Goal: Information Seeking & Learning: Learn about a topic

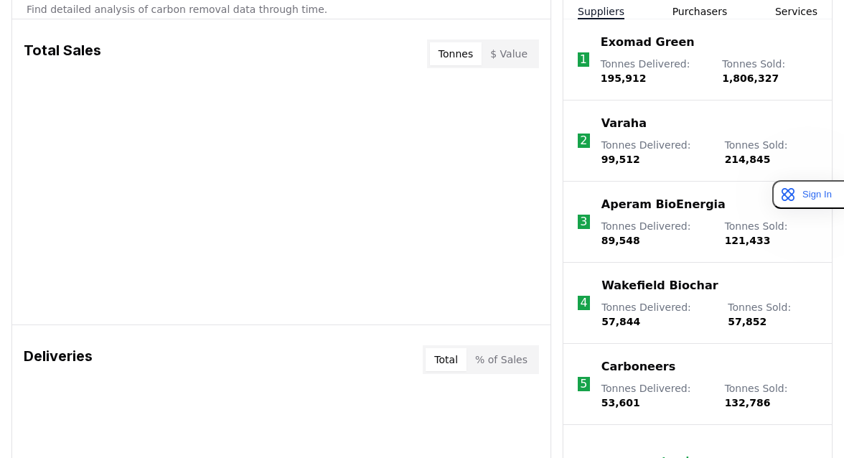
scroll to position [561, 0]
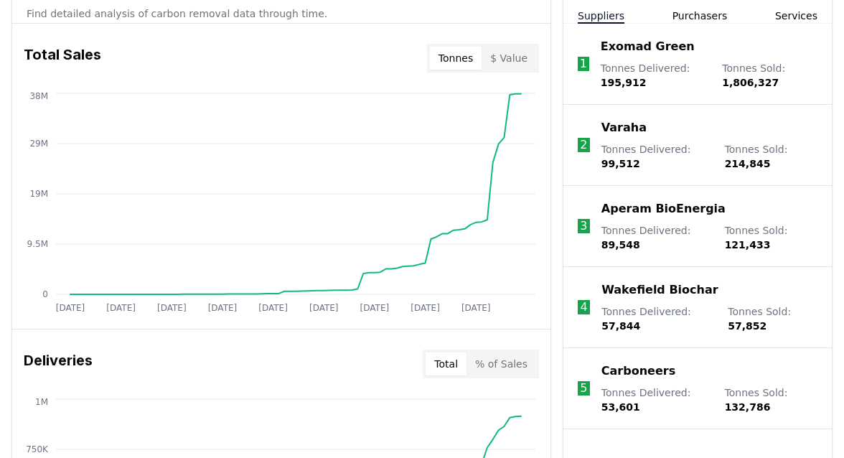
click at [466, 58] on button "Tonnes" at bounding box center [456, 58] width 52 height 23
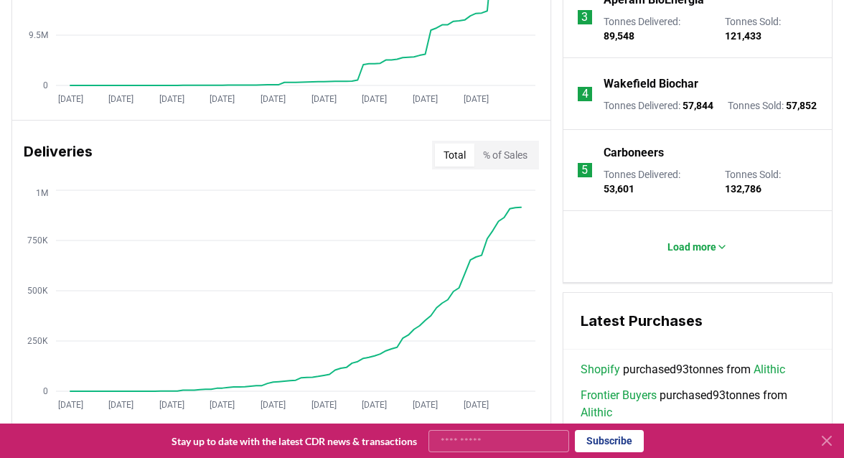
scroll to position [770, 0]
click at [509, 148] on button "% of Sales" at bounding box center [505, 154] width 62 height 23
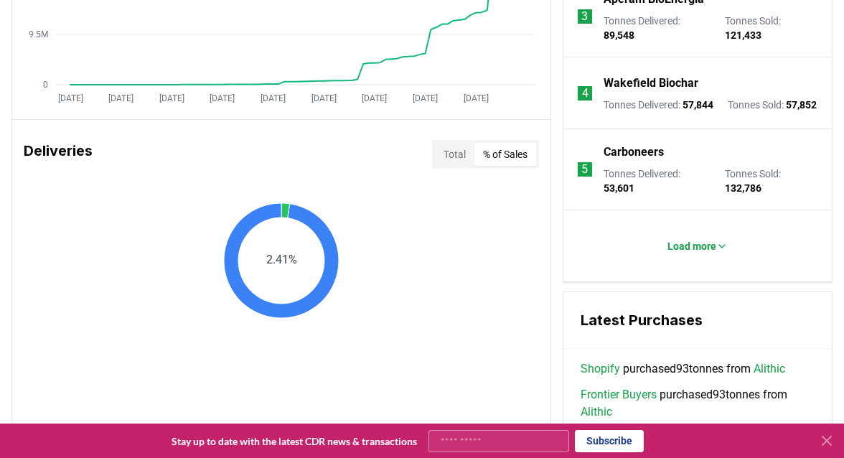
click at [509, 148] on button "% of Sales" at bounding box center [505, 154] width 62 height 23
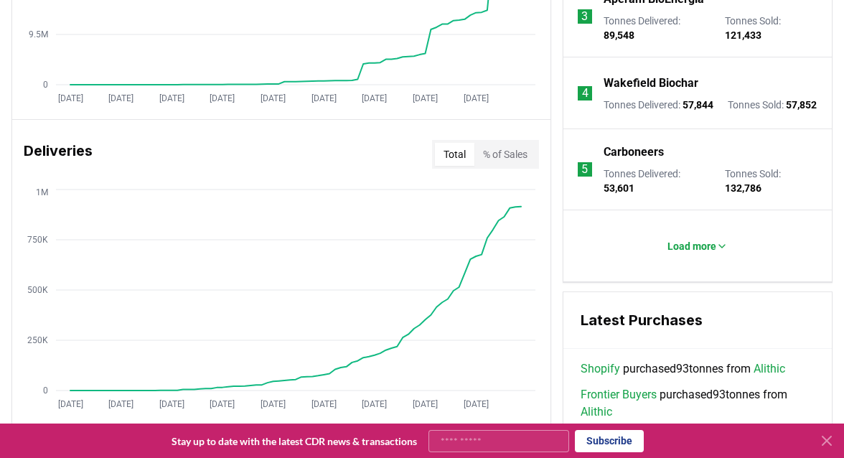
click at [450, 154] on button "Total" at bounding box center [454, 154] width 39 height 23
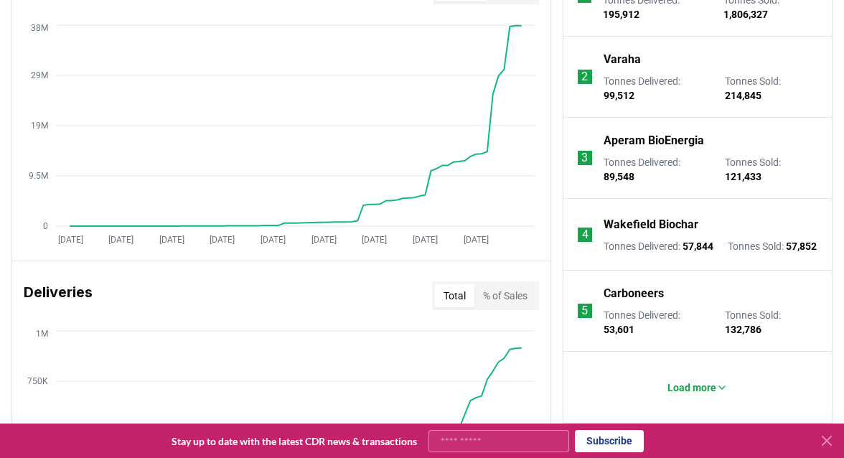
scroll to position [627, 0]
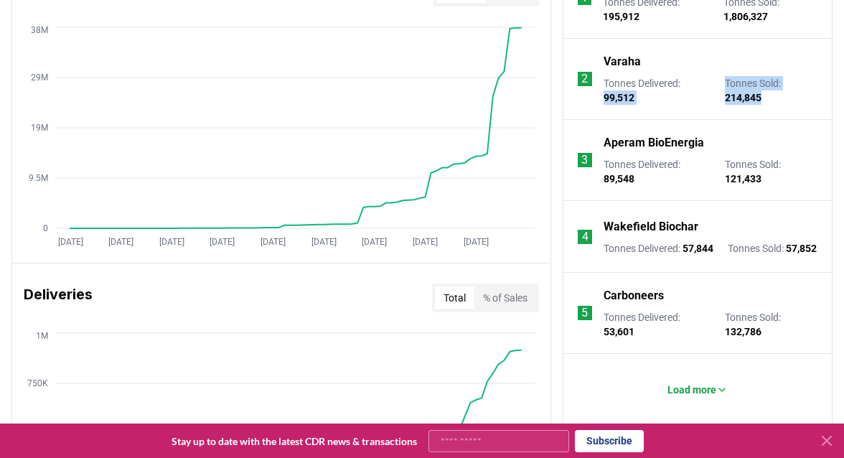
drag, startPoint x: 602, startPoint y: 98, endPoint x: 770, endPoint y: 98, distance: 167.9
click at [770, 98] on div "Tonnes Delivered : 99,512 Tonnes Sold : 214,845" at bounding box center [710, 90] width 214 height 29
click at [770, 98] on p "Tonnes Sold : 214,845" at bounding box center [770, 90] width 93 height 29
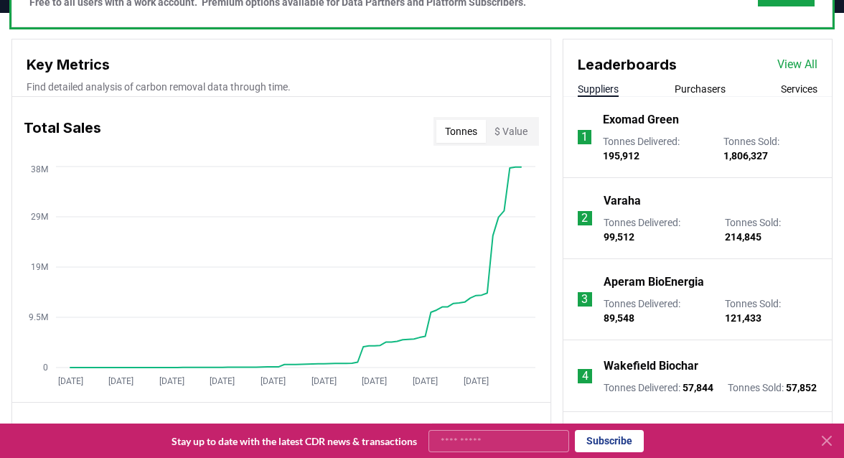
scroll to position [392, 0]
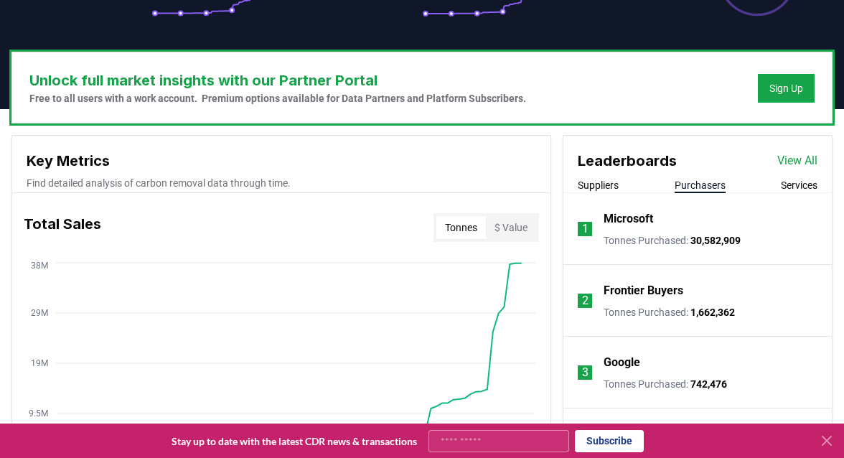
click at [698, 181] on button "Purchasers" at bounding box center [699, 185] width 51 height 14
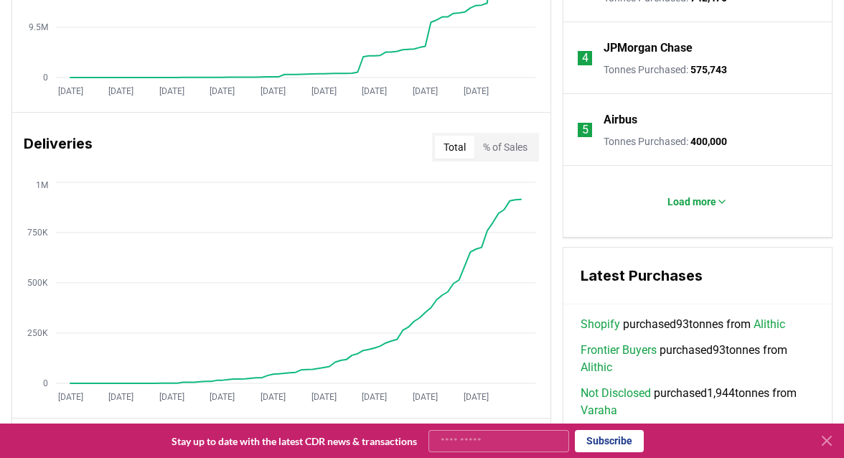
scroll to position [782, 0]
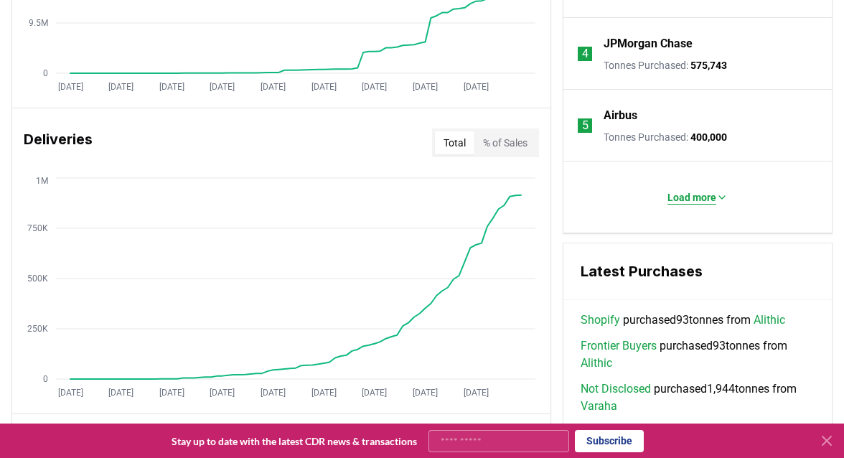
click at [681, 197] on p "Load more" at bounding box center [691, 197] width 49 height 14
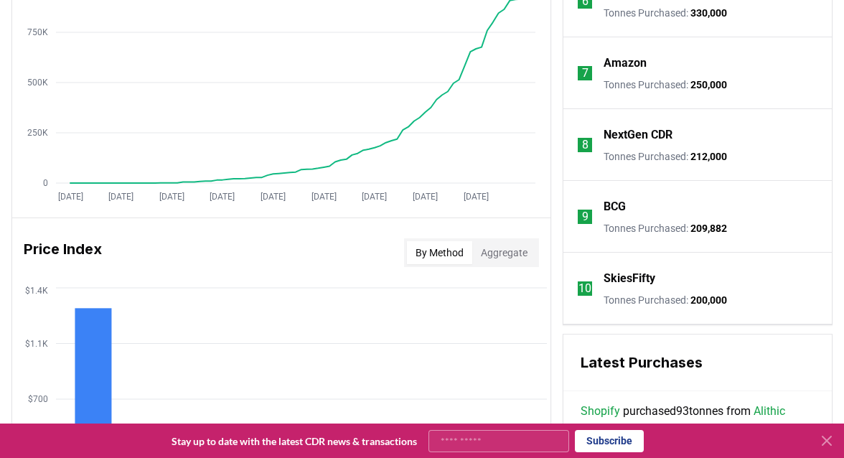
scroll to position [976, 0]
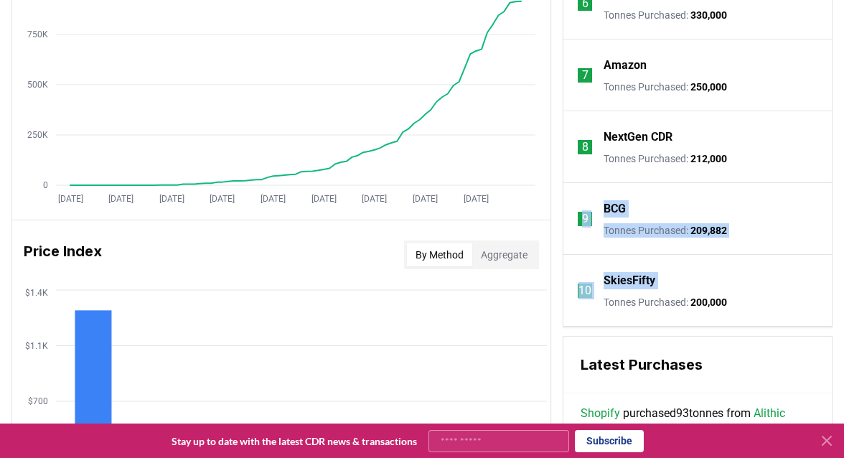
drag, startPoint x: 575, startPoint y: 206, endPoint x: 717, endPoint y: 290, distance: 165.0
click at [717, 290] on div "SkiesFifty Tonnes Purchased : 200,000" at bounding box center [664, 290] width 123 height 37
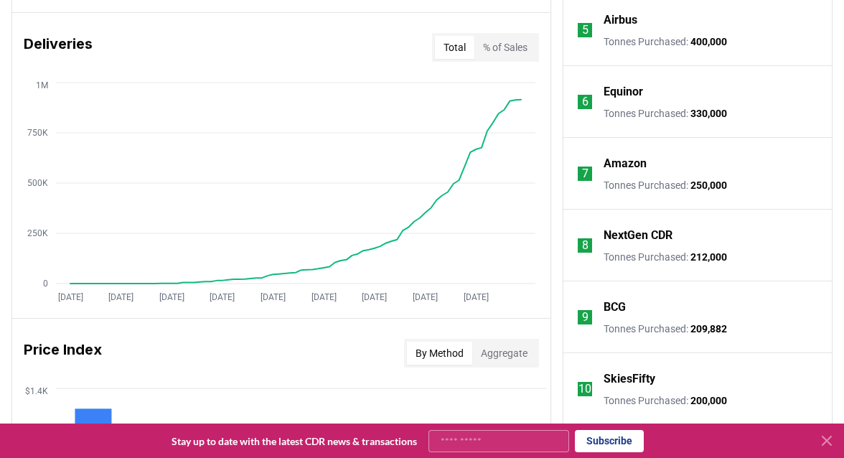
scroll to position [775, 0]
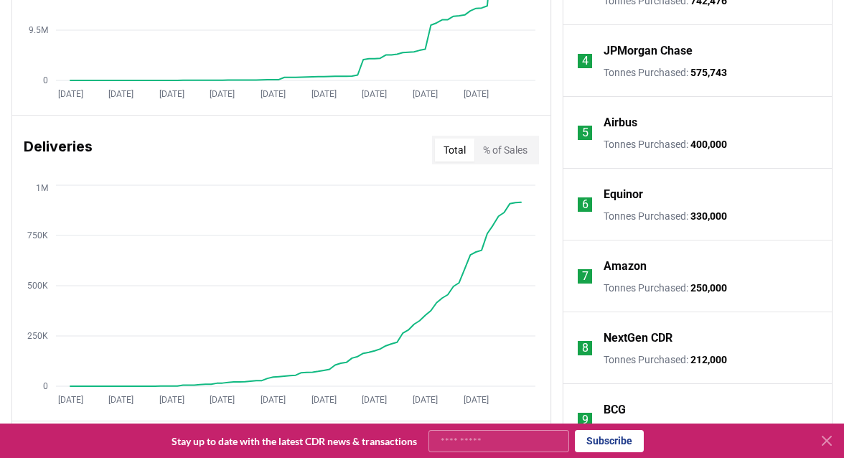
click at [512, 146] on button "% of Sales" at bounding box center [505, 149] width 62 height 23
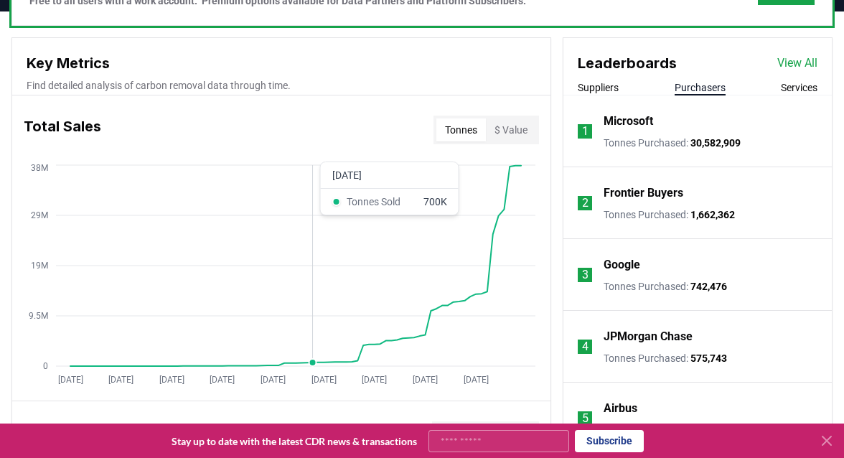
scroll to position [516, 0]
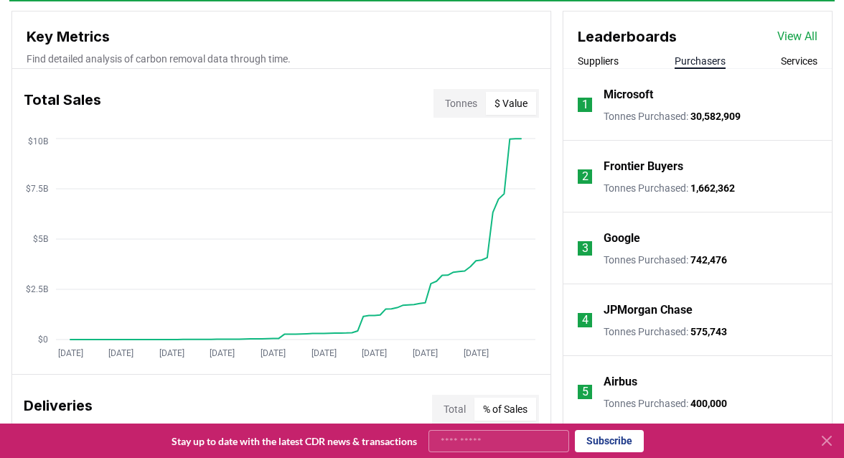
click at [511, 106] on button "$ Value" at bounding box center [511, 103] width 50 height 23
